Goal: Task Accomplishment & Management: Use online tool/utility

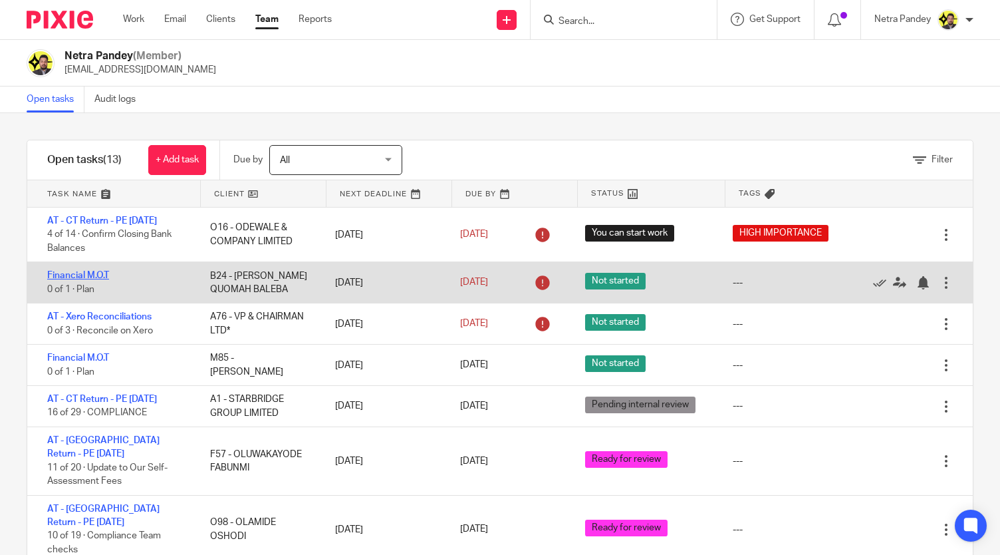
click at [101, 273] on link "Financial M.O.T" at bounding box center [78, 275] width 62 height 9
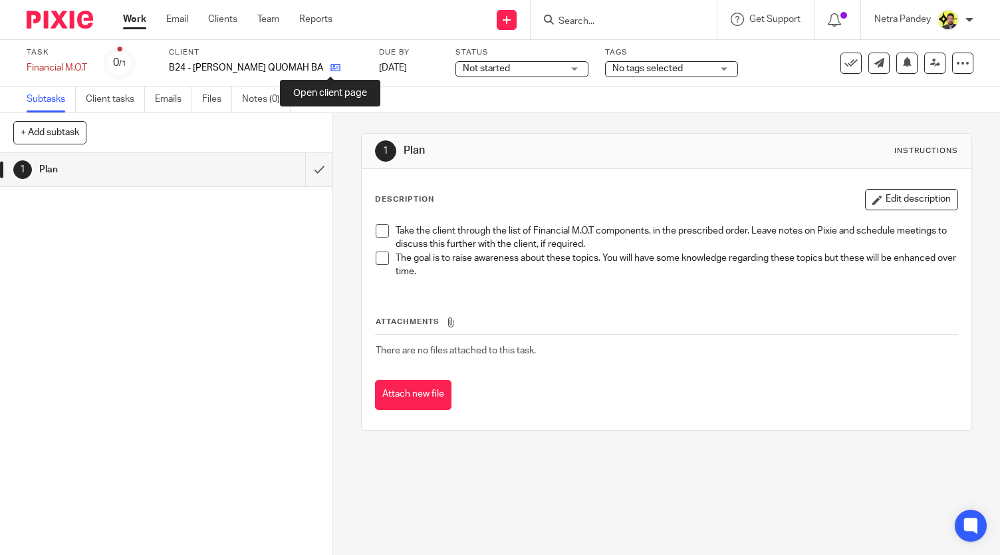
click at [333, 65] on icon at bounding box center [336, 68] width 10 height 10
